Goal: Task Accomplishment & Management: Complete application form

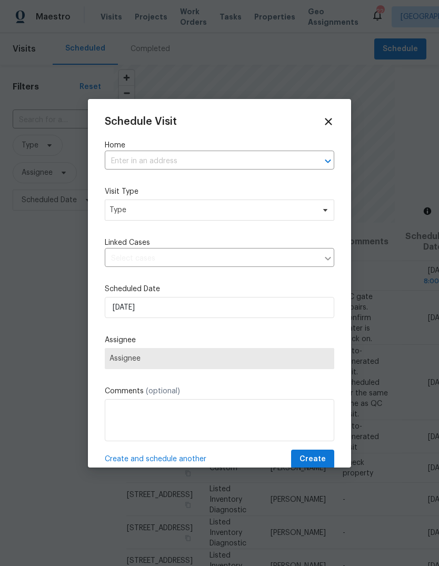
click at [195, 163] on input "text" at bounding box center [205, 161] width 200 height 16
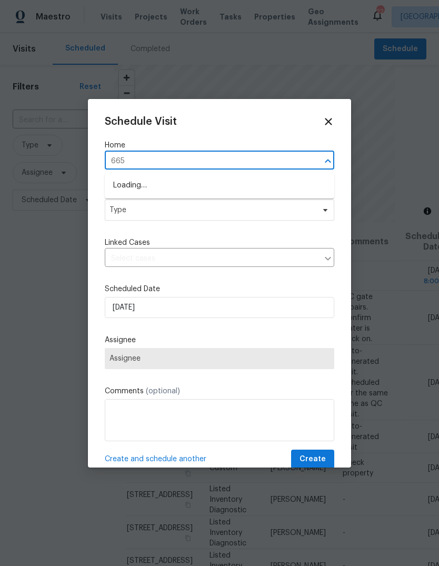
type input "6650"
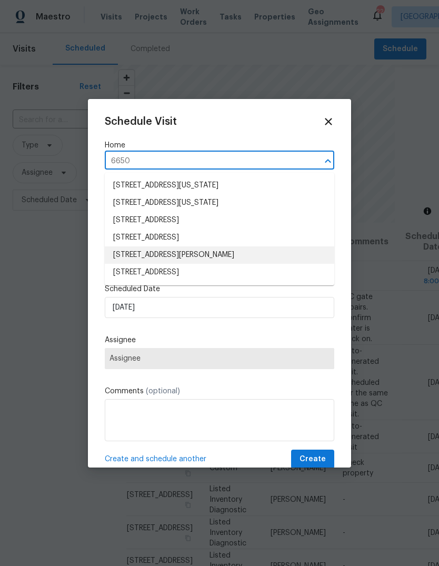
click at [185, 255] on li "[STREET_ADDRESS][PERSON_NAME]" at bounding box center [220, 254] width 230 height 17
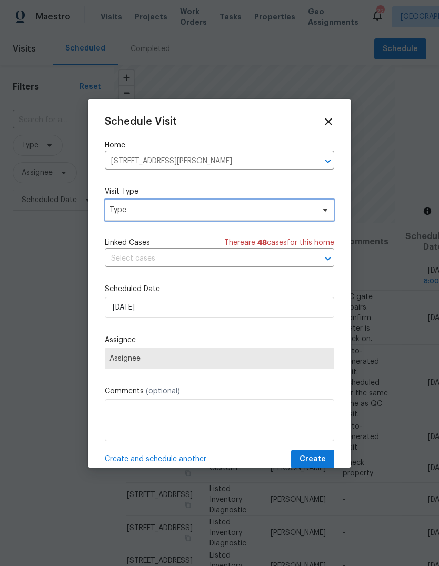
click at [166, 215] on span "Type" at bounding box center [212, 210] width 205 height 11
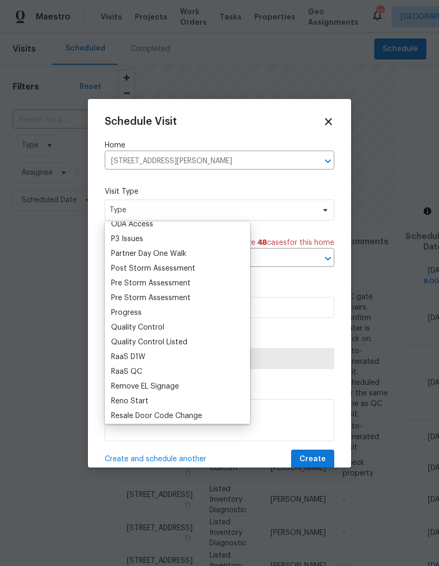
scroll to position [639, 0]
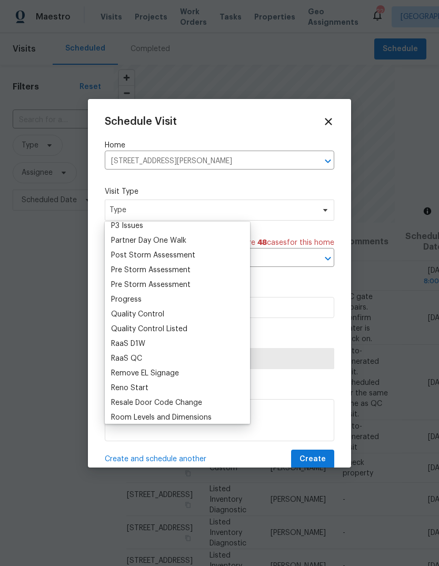
click at [140, 300] on div "Progress" at bounding box center [126, 299] width 31 height 11
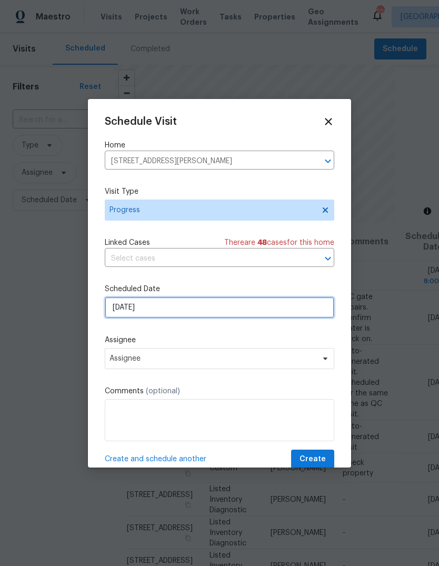
click at [170, 306] on input "[DATE]" at bounding box center [220, 307] width 230 height 21
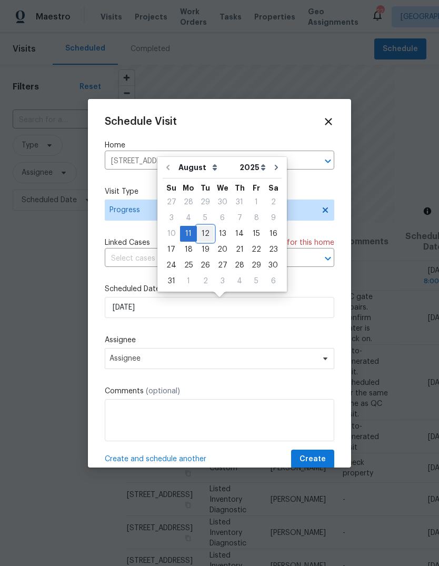
click at [204, 236] on div "12" at bounding box center [205, 233] width 17 height 15
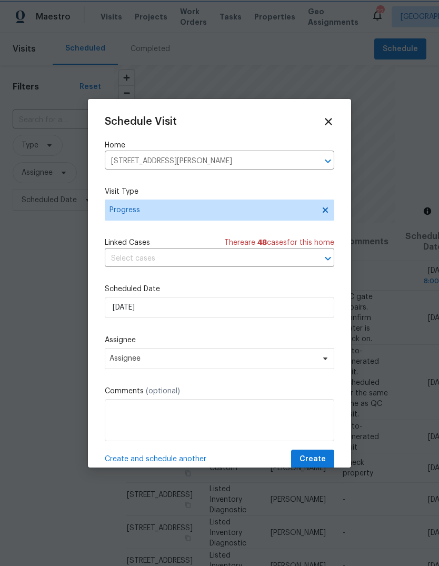
type input "[DATE]"
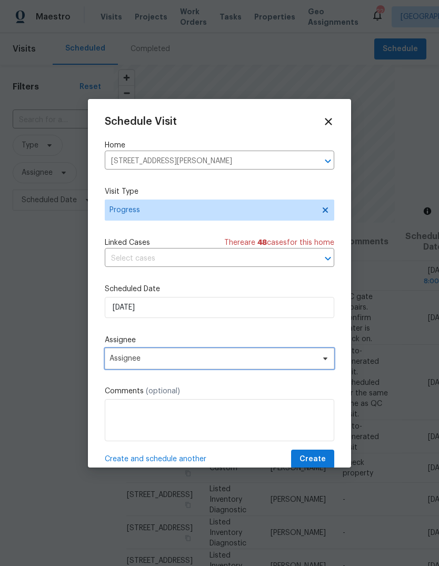
click at [168, 363] on span "Assignee" at bounding box center [213, 358] width 206 height 8
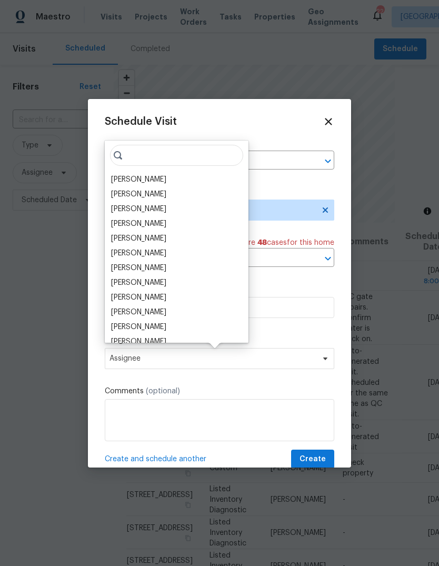
click at [156, 180] on div "[PERSON_NAME]" at bounding box center [138, 179] width 55 height 11
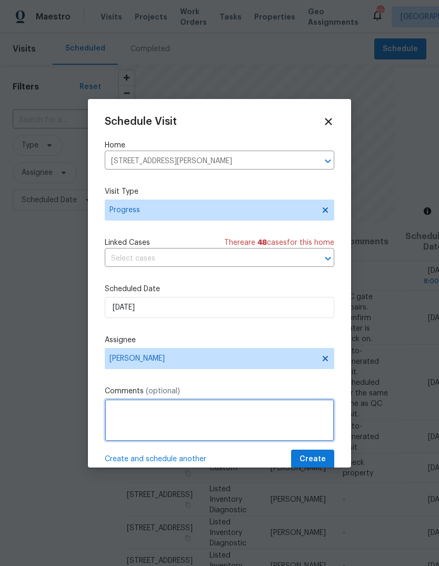
click at [184, 423] on textarea at bounding box center [220, 420] width 230 height 42
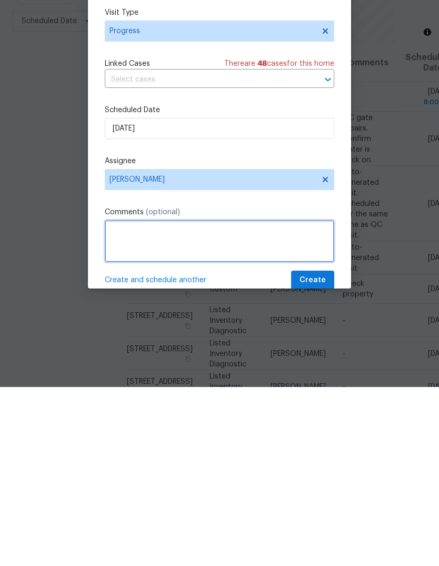
scroll to position [39, 0]
type textarea "Foundation progress"
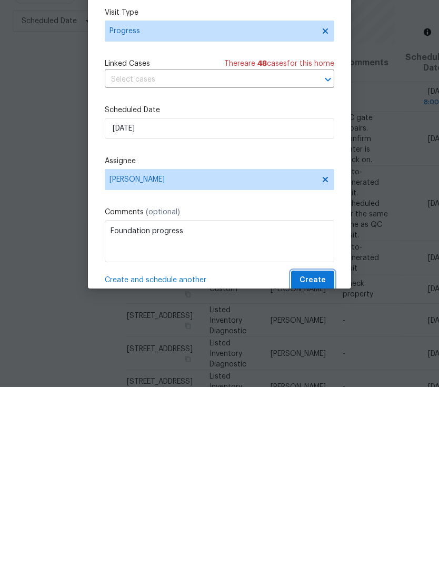
click at [323, 453] on span "Create" at bounding box center [313, 459] width 26 height 13
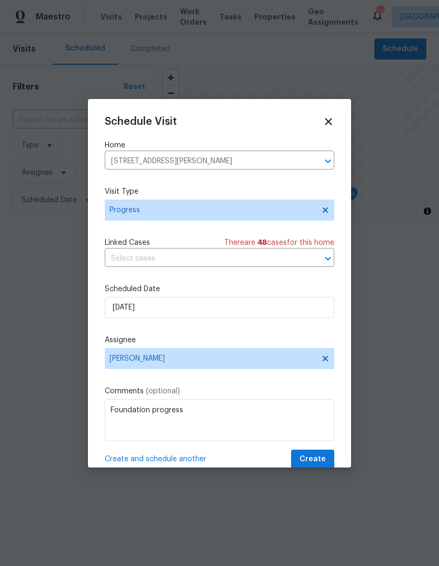
scroll to position [0, 0]
